Goal: Information Seeking & Learning: Check status

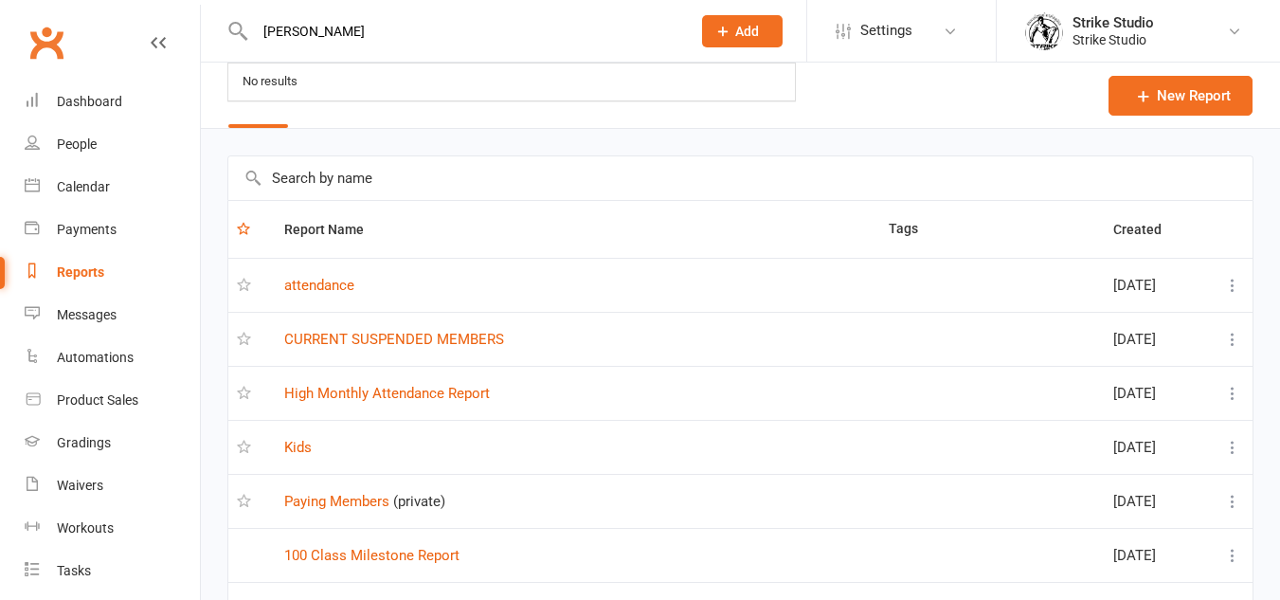
select select "100"
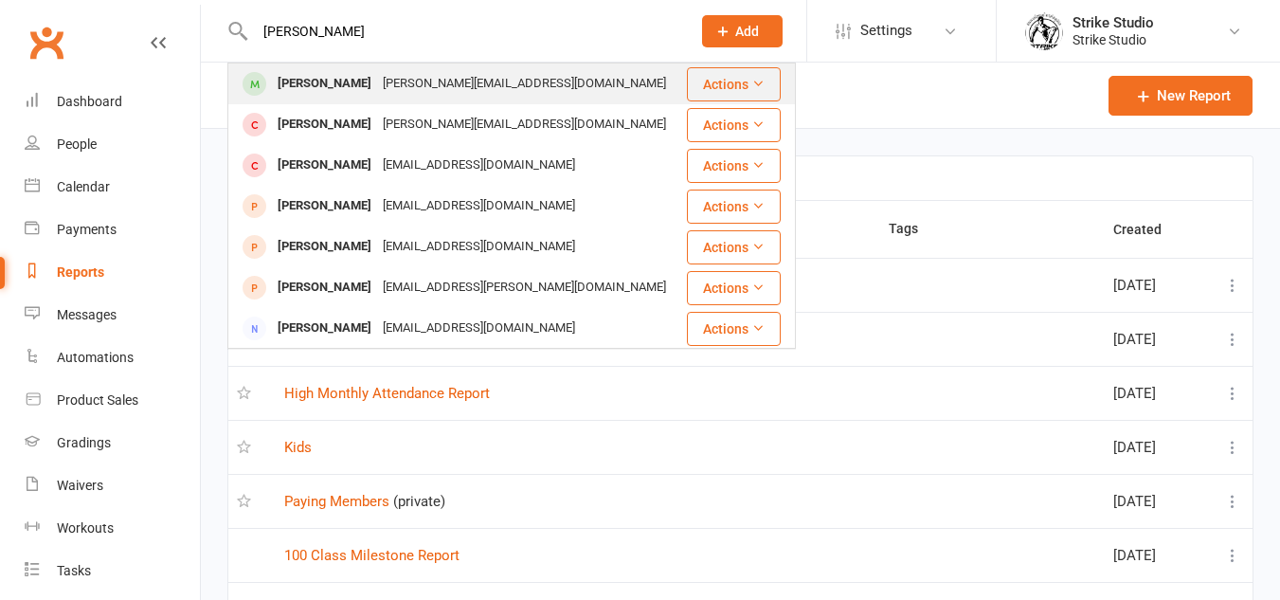
type input "[PERSON_NAME]"
click at [445, 87] on div "[PERSON_NAME][EMAIL_ADDRESS][DOMAIN_NAME]" at bounding box center [524, 83] width 295 height 27
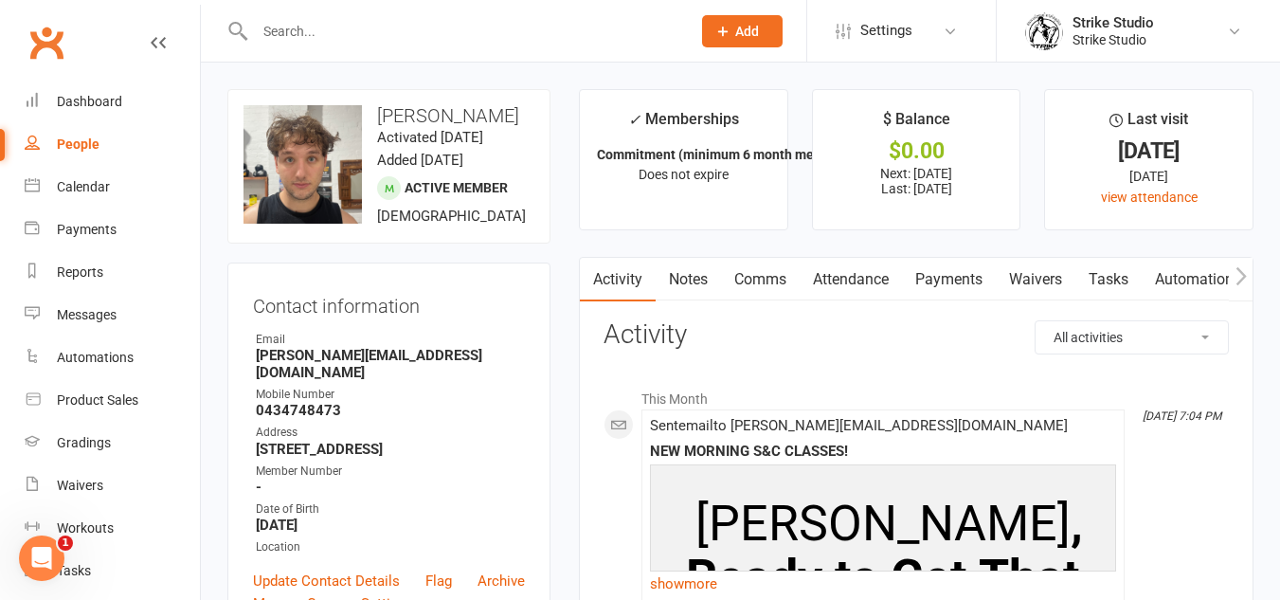
click at [700, 290] on link "Notes" at bounding box center [688, 280] width 65 height 44
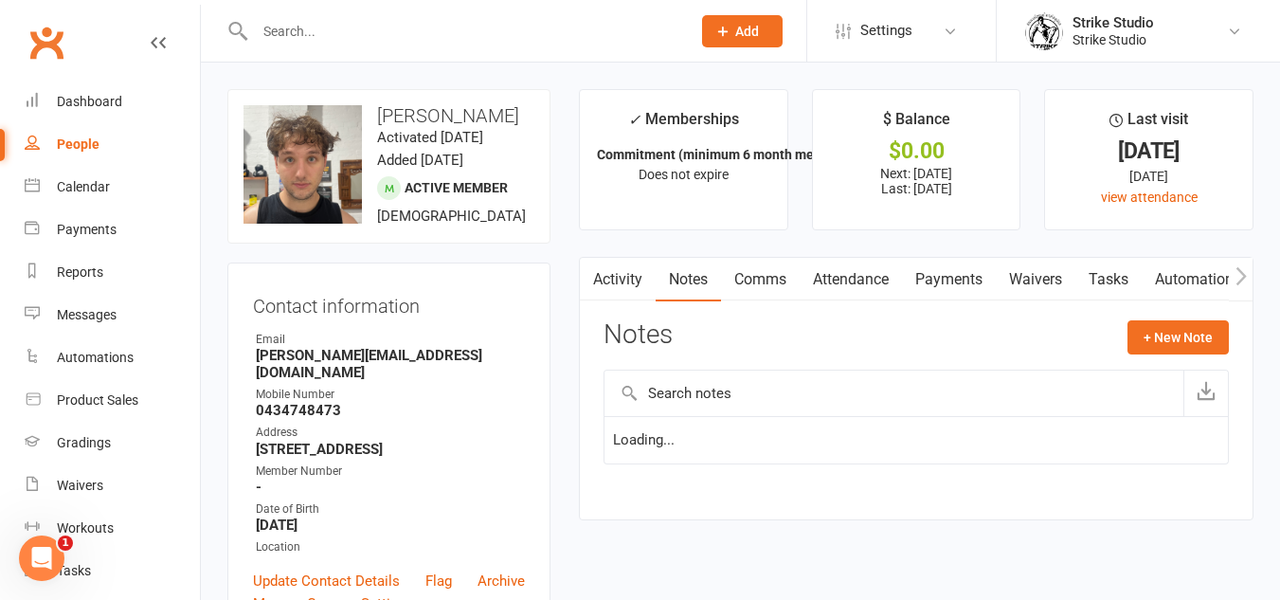
scroll to position [95, 0]
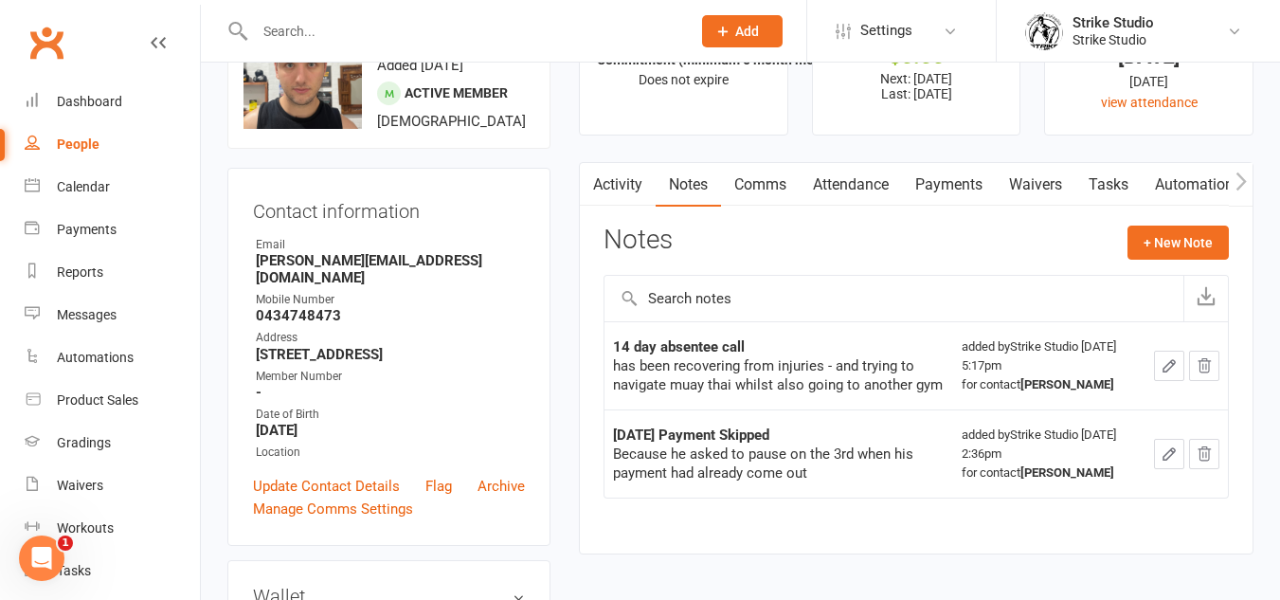
click at [865, 187] on link "Attendance" at bounding box center [851, 185] width 102 height 44
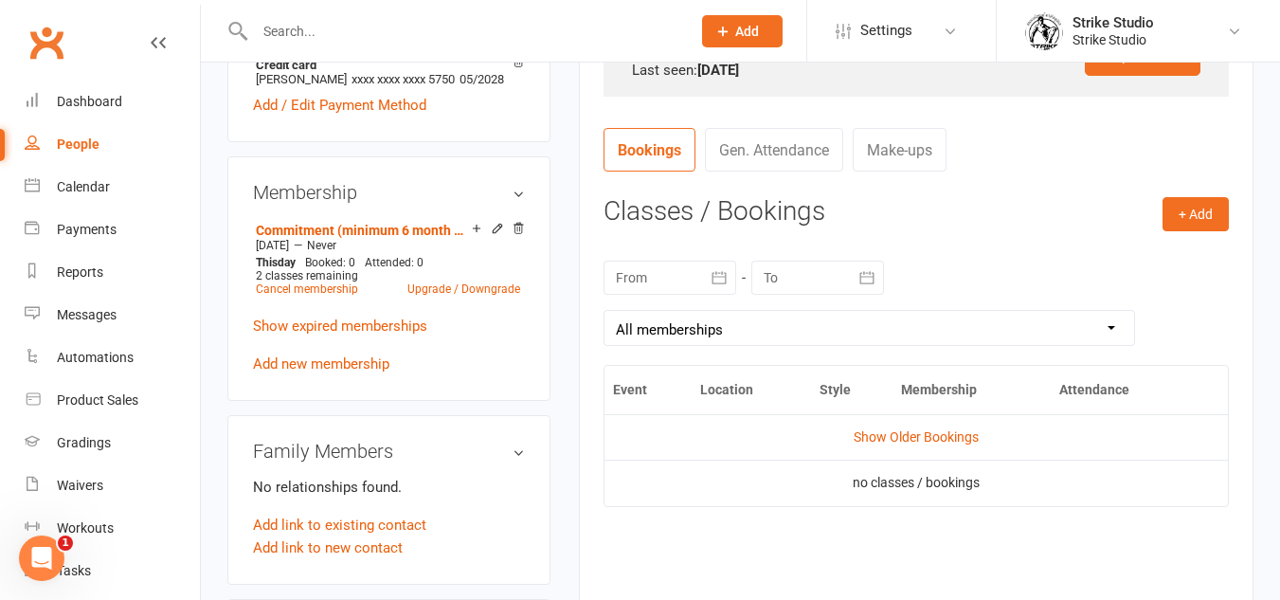
scroll to position [663, 0]
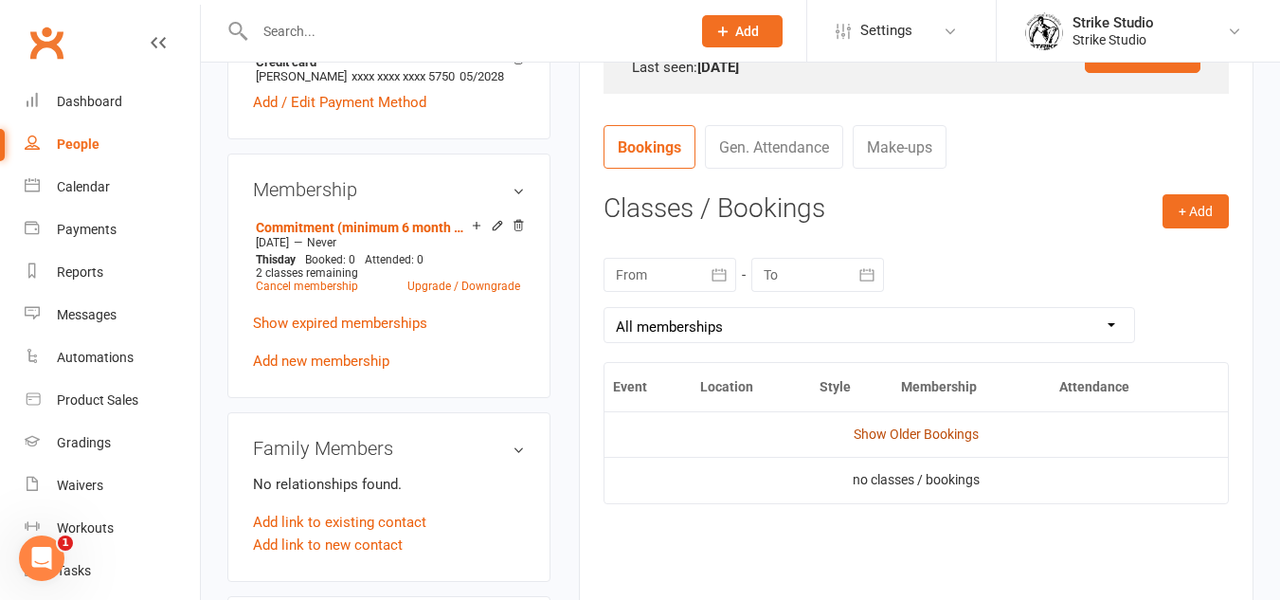
click at [937, 428] on link "Show Older Bookings" at bounding box center [916, 433] width 125 height 15
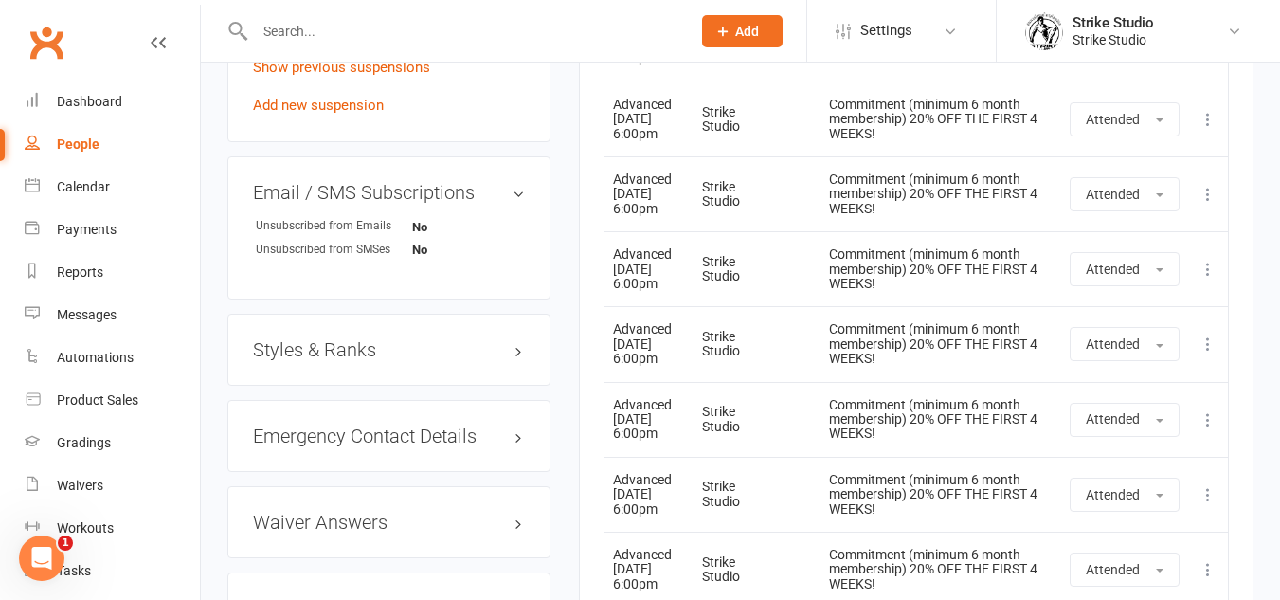
scroll to position [1768, 0]
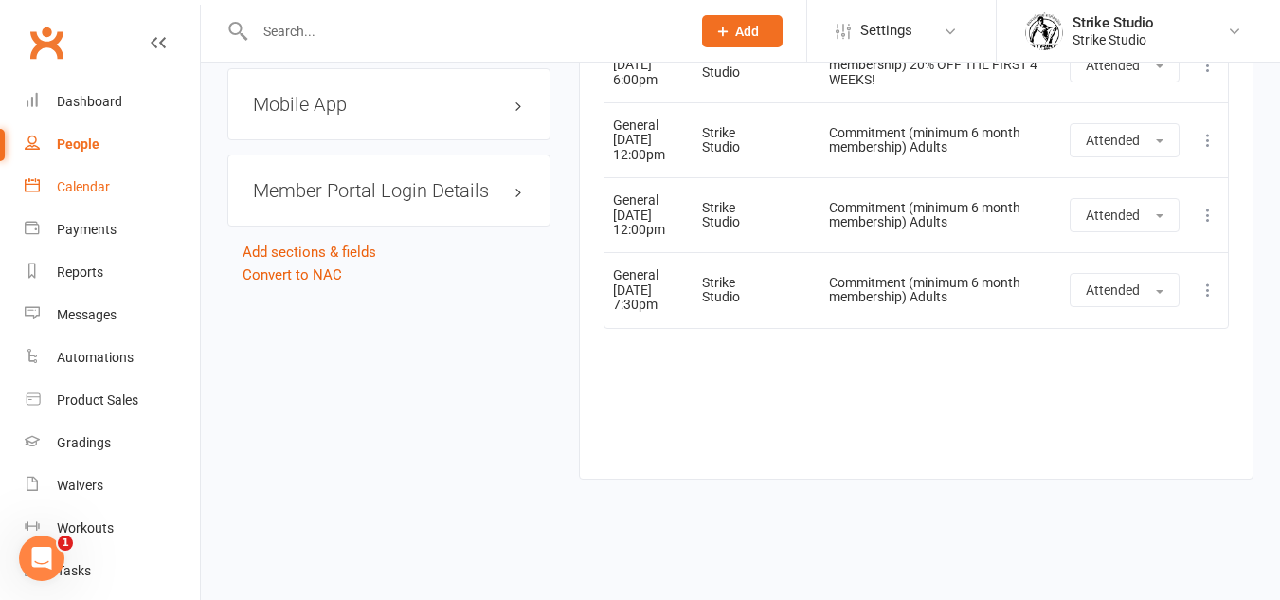
click at [100, 189] on div "Calendar" at bounding box center [83, 186] width 53 height 15
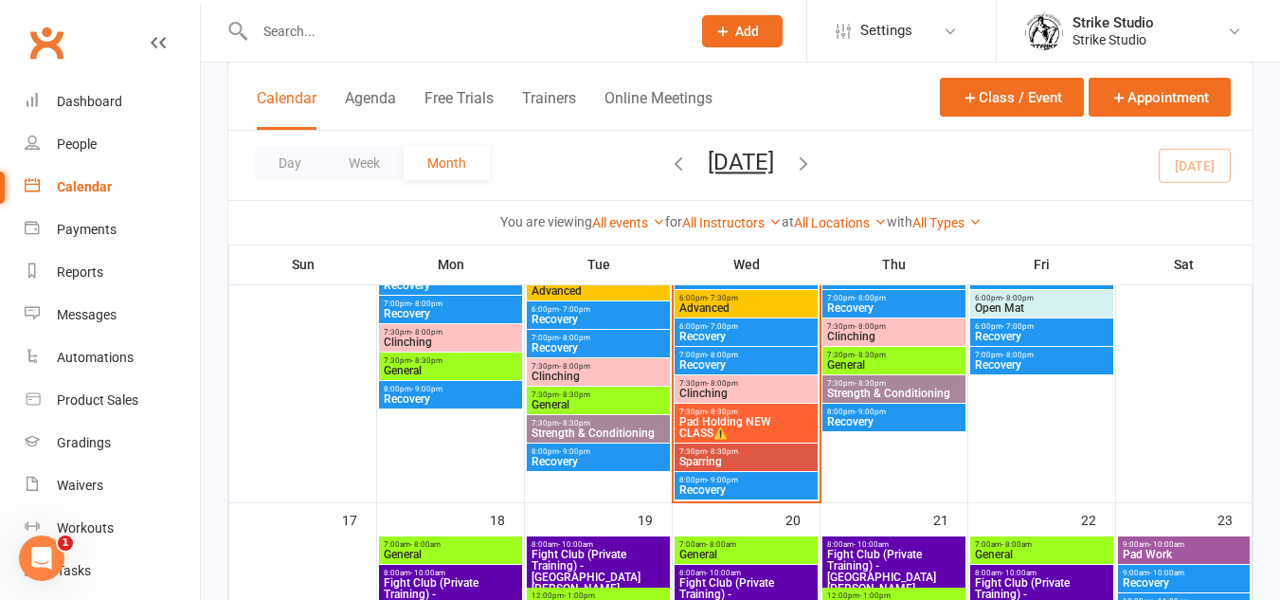
scroll to position [974, 0]
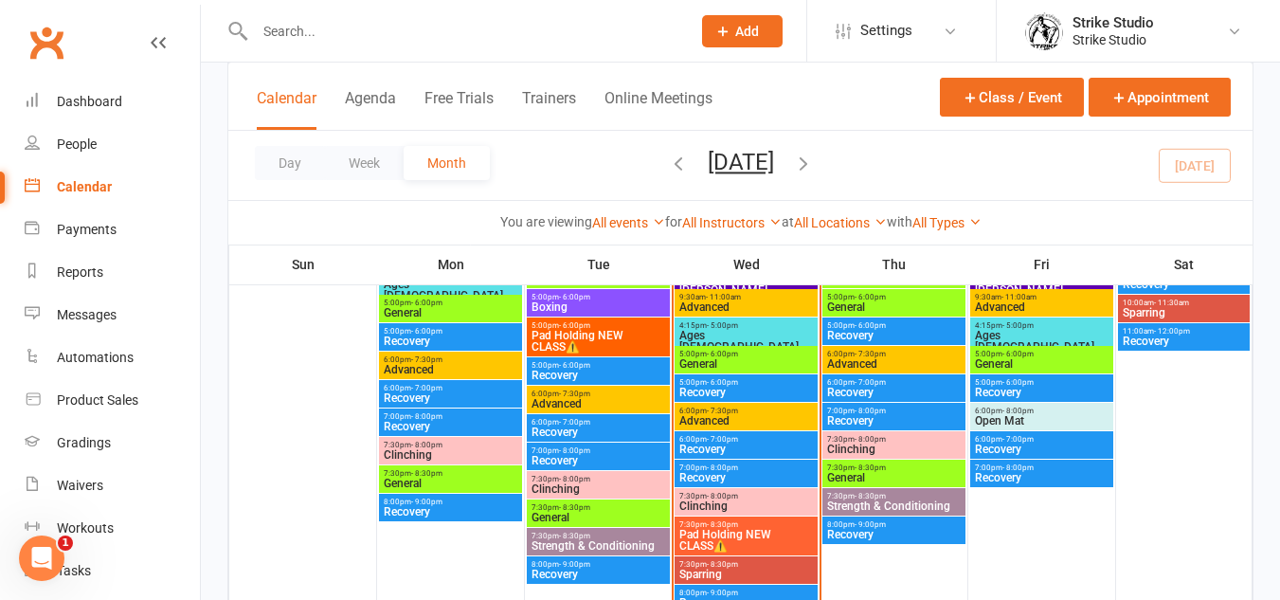
click at [759, 569] on span "Sparring" at bounding box center [747, 574] width 136 height 11
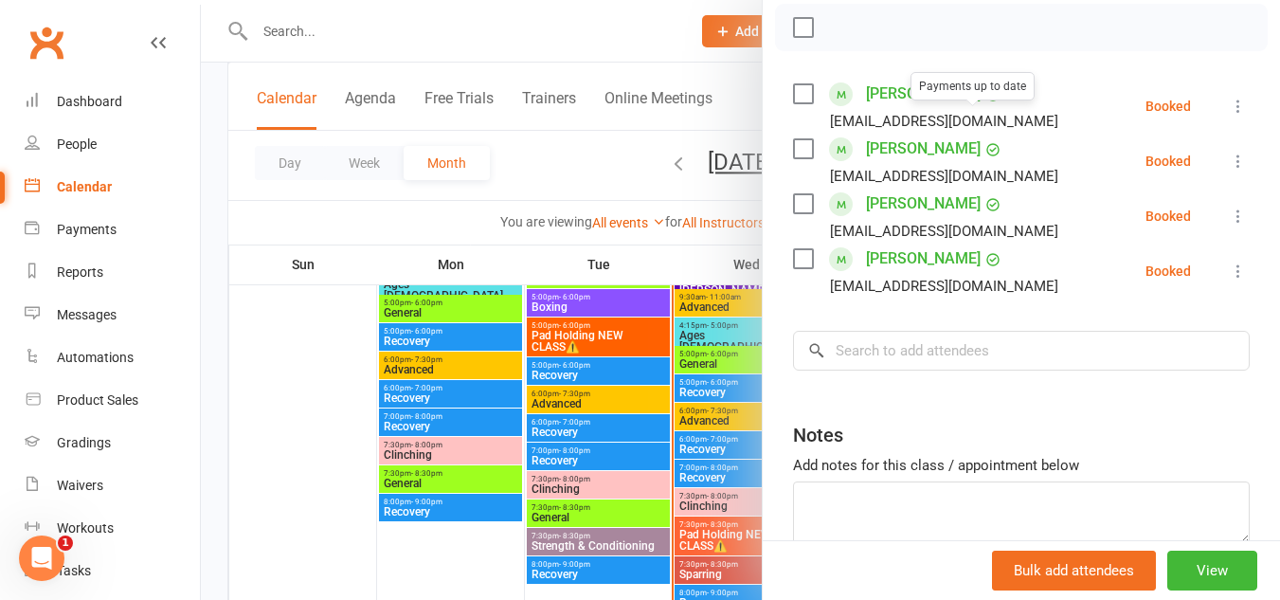
scroll to position [379, 0]
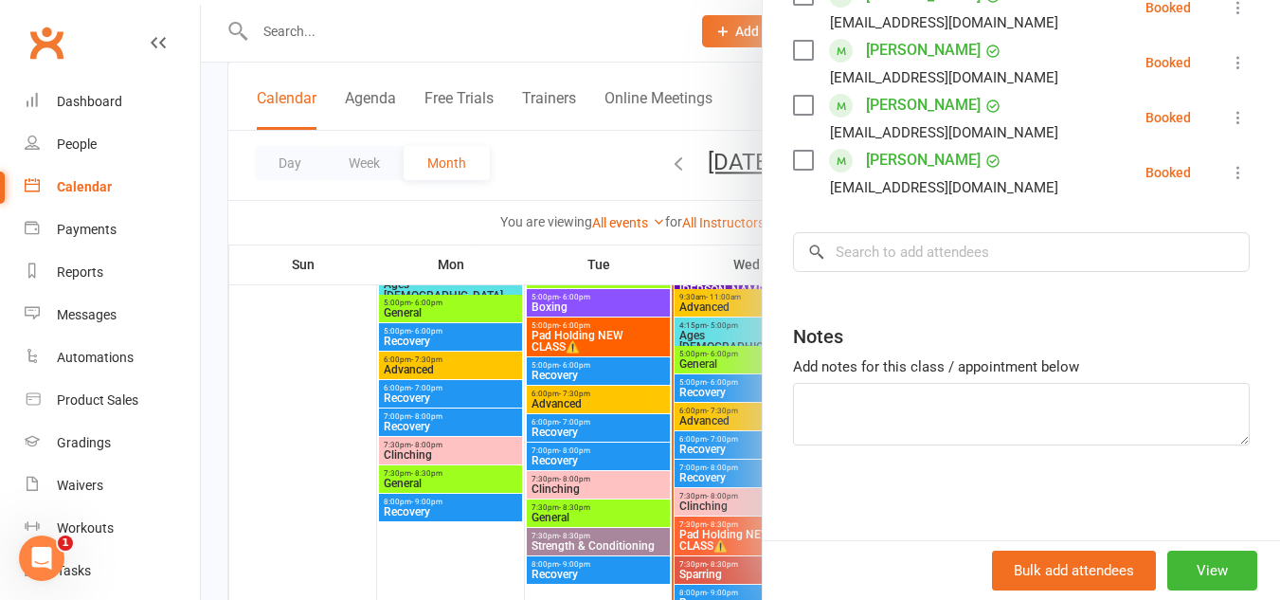
click at [623, 452] on div at bounding box center [740, 300] width 1079 height 600
